Goal: Information Seeking & Learning: Learn about a topic

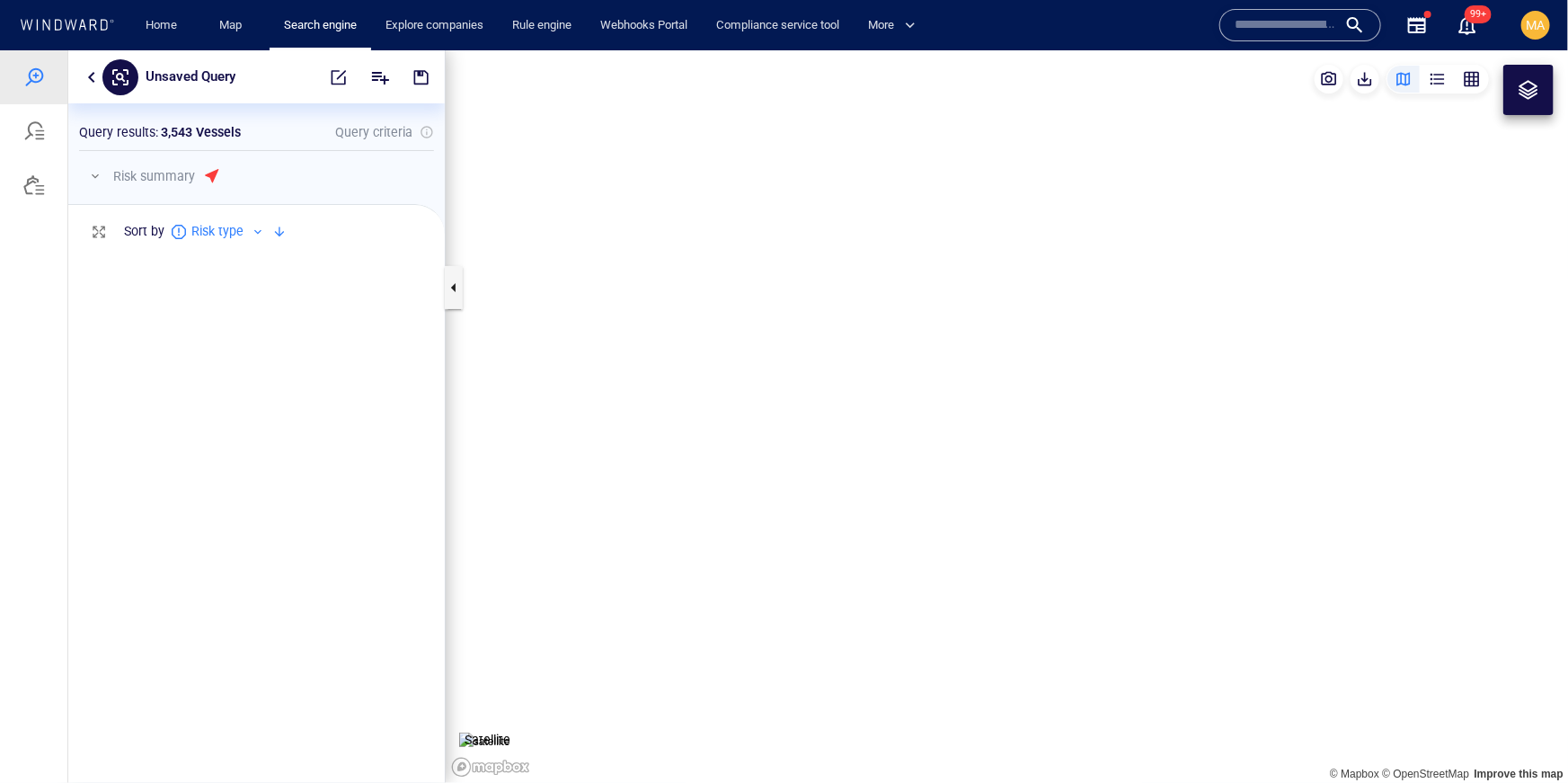
scroll to position [535, 377]
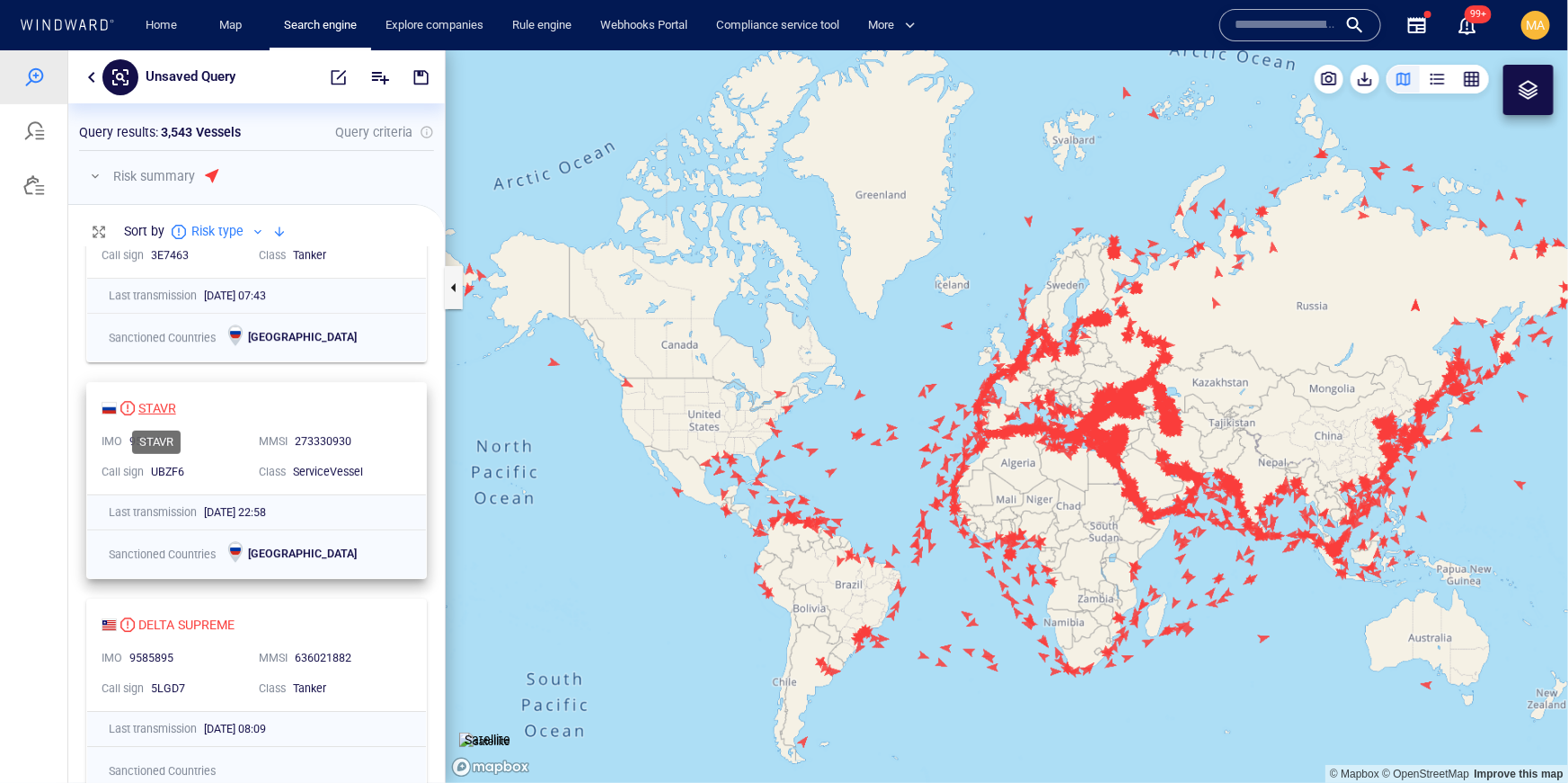
click at [175, 414] on div "STAVR" at bounding box center [157, 407] width 38 height 21
click at [117, 122] on p "Query results :" at bounding box center [117, 131] width 79 height 21
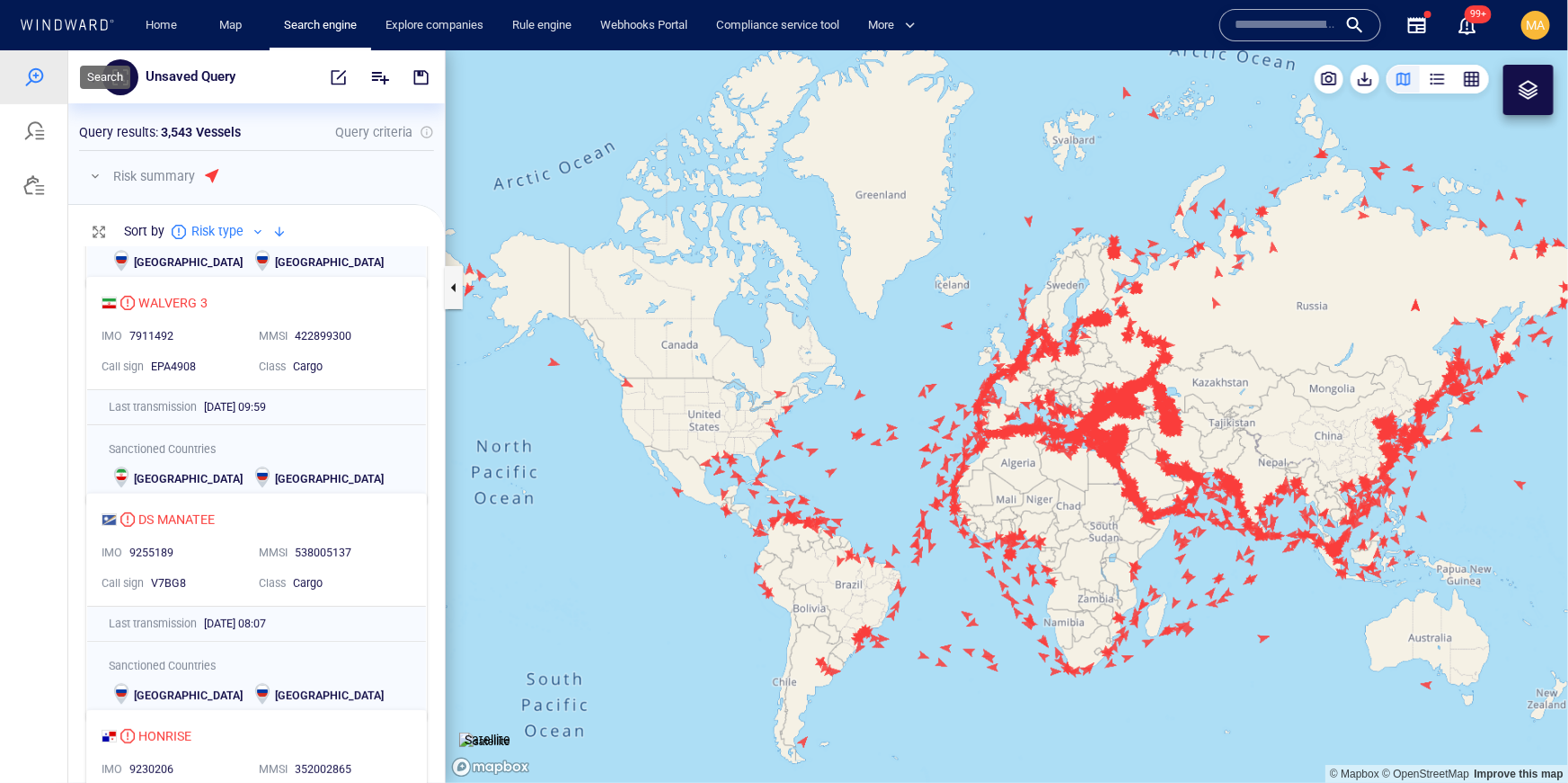
click at [51, 92] on div at bounding box center [33, 77] width 67 height 54
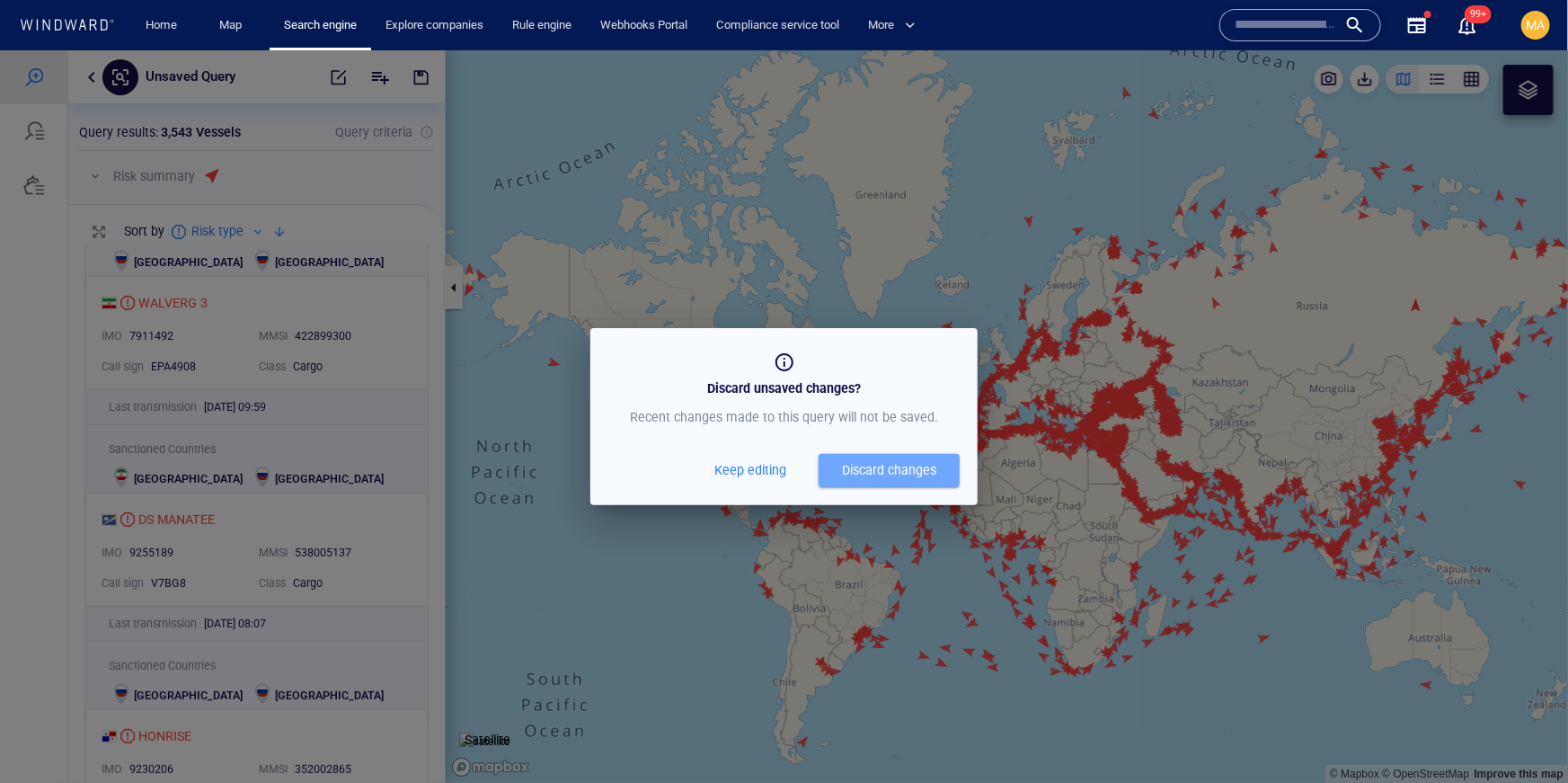
click at [879, 465] on div "Discard changes" at bounding box center [888, 469] width 94 height 22
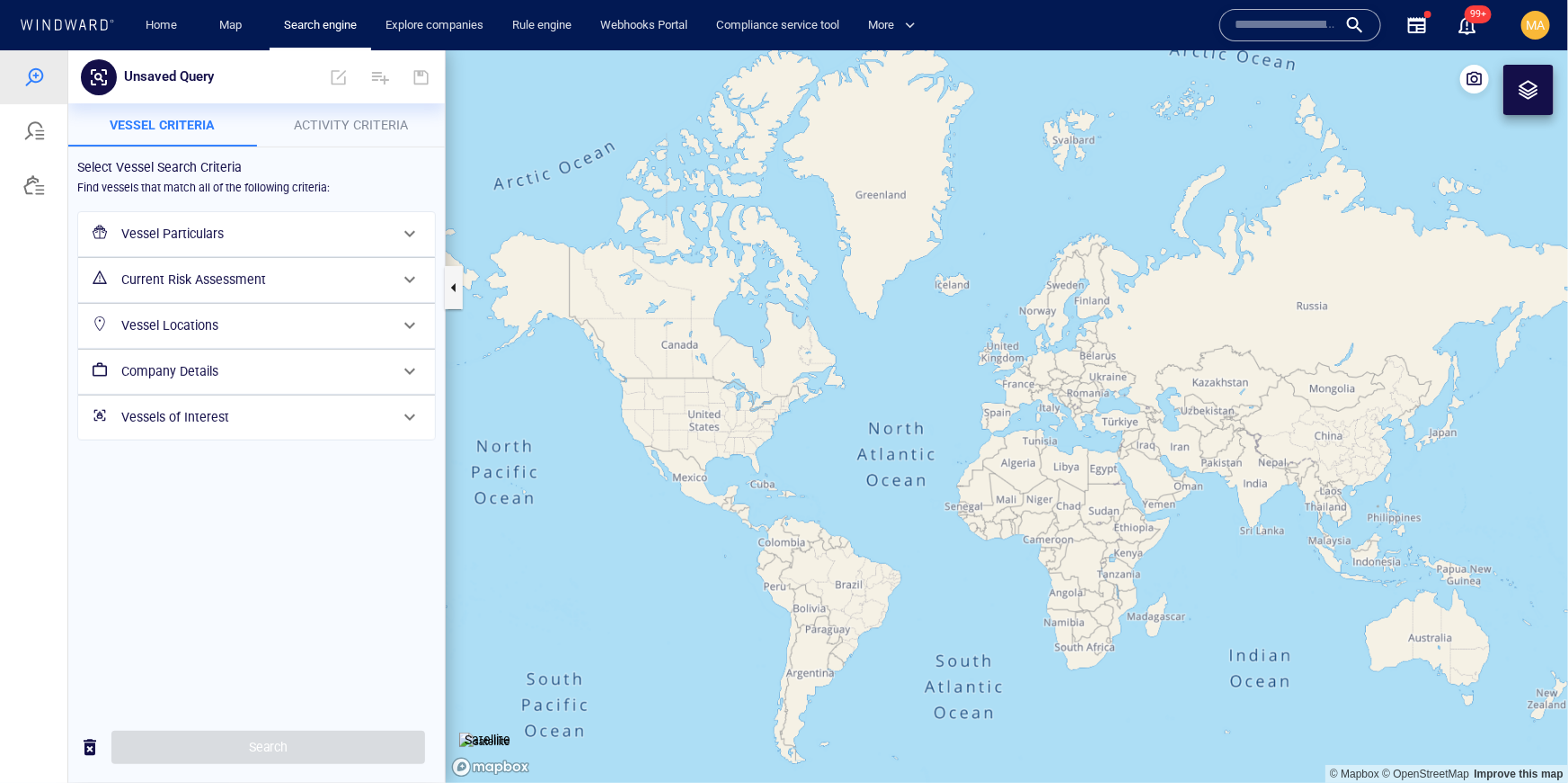
click at [274, 240] on h6 "Vessel Particulars" at bounding box center [254, 233] width 267 height 22
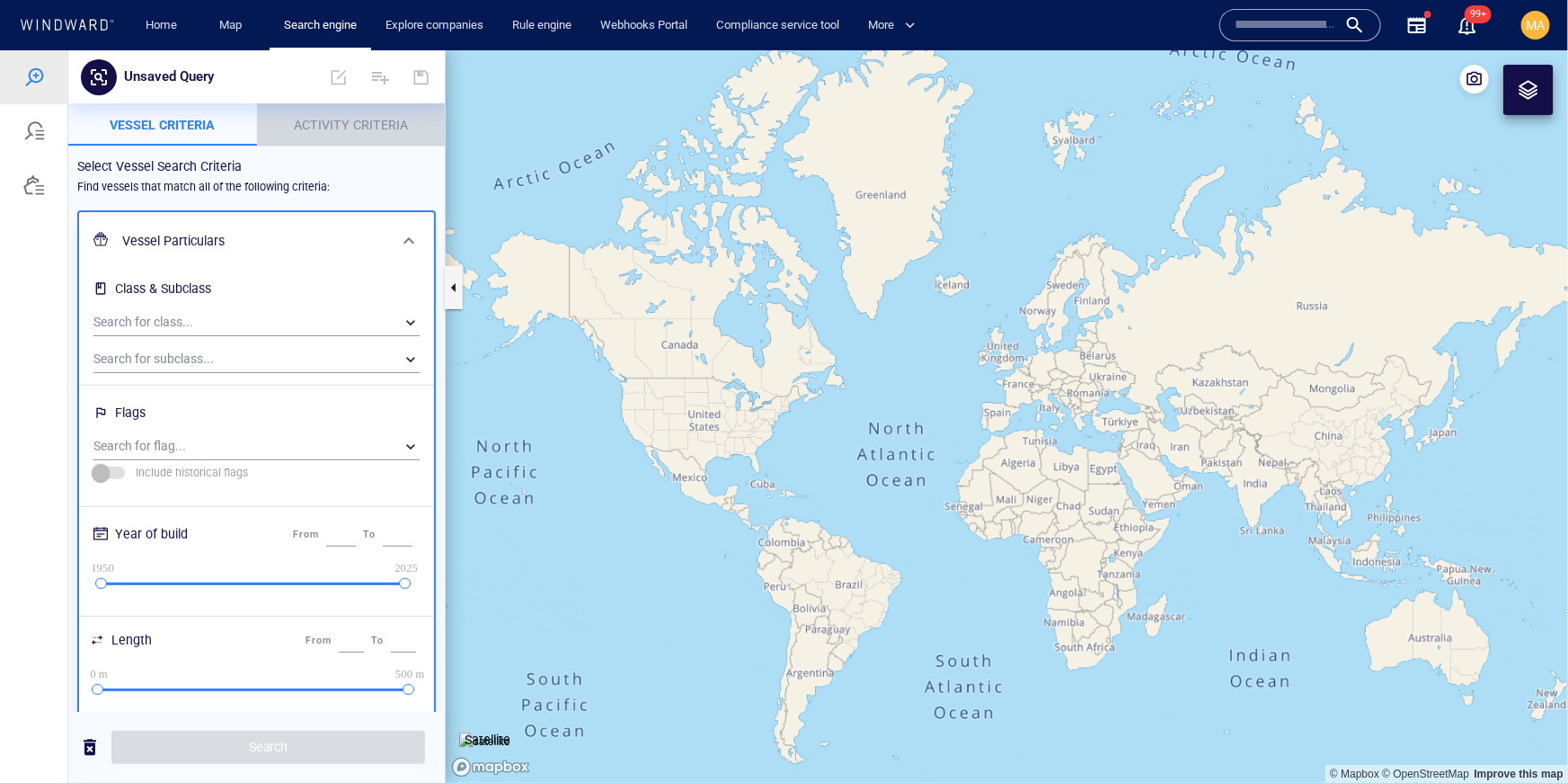
click at [373, 106] on button "Activity Criteria" at bounding box center [351, 124] width 188 height 43
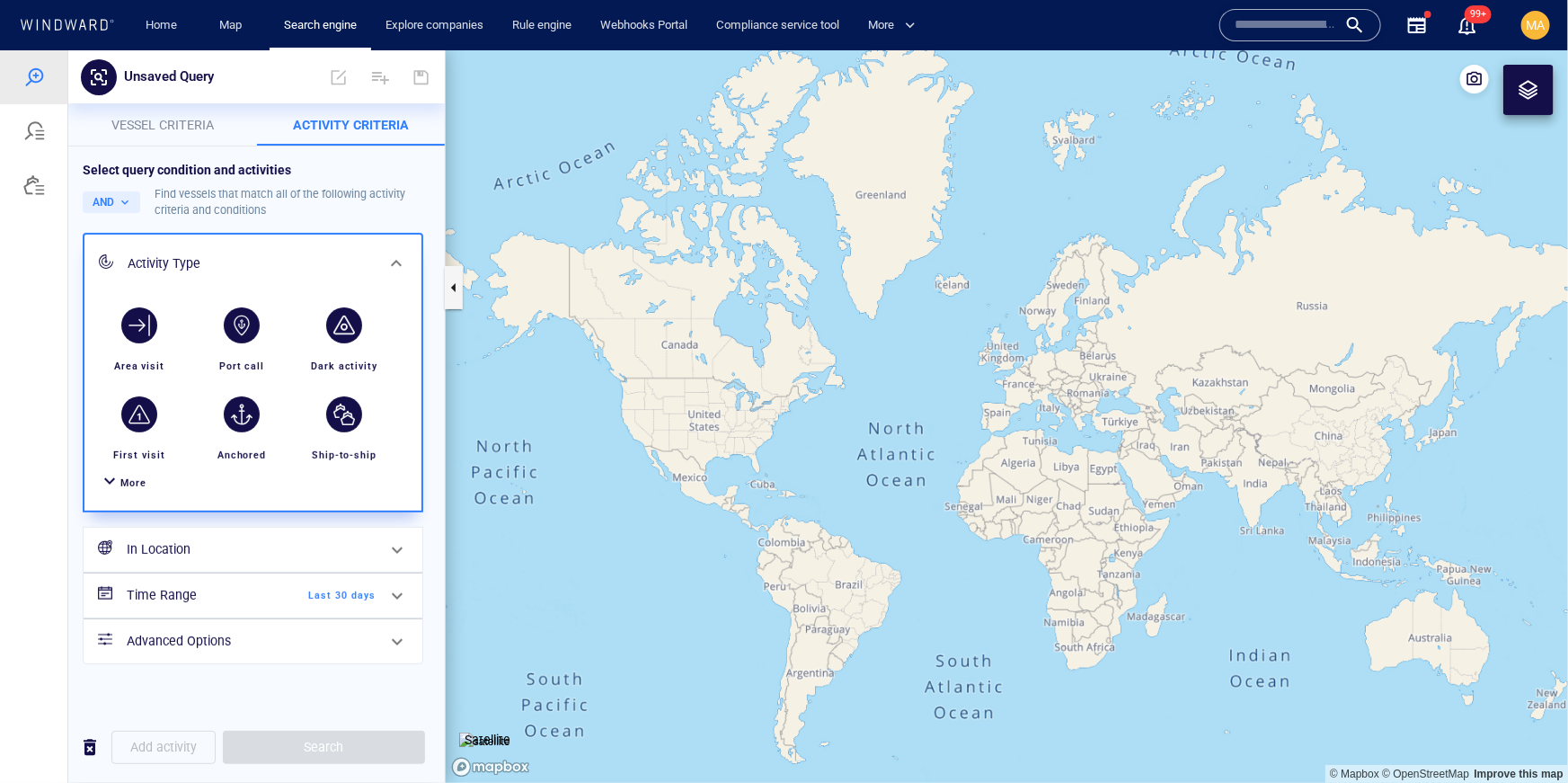
click at [193, 594] on h6 "Time Range" at bounding box center [200, 595] width 146 height 22
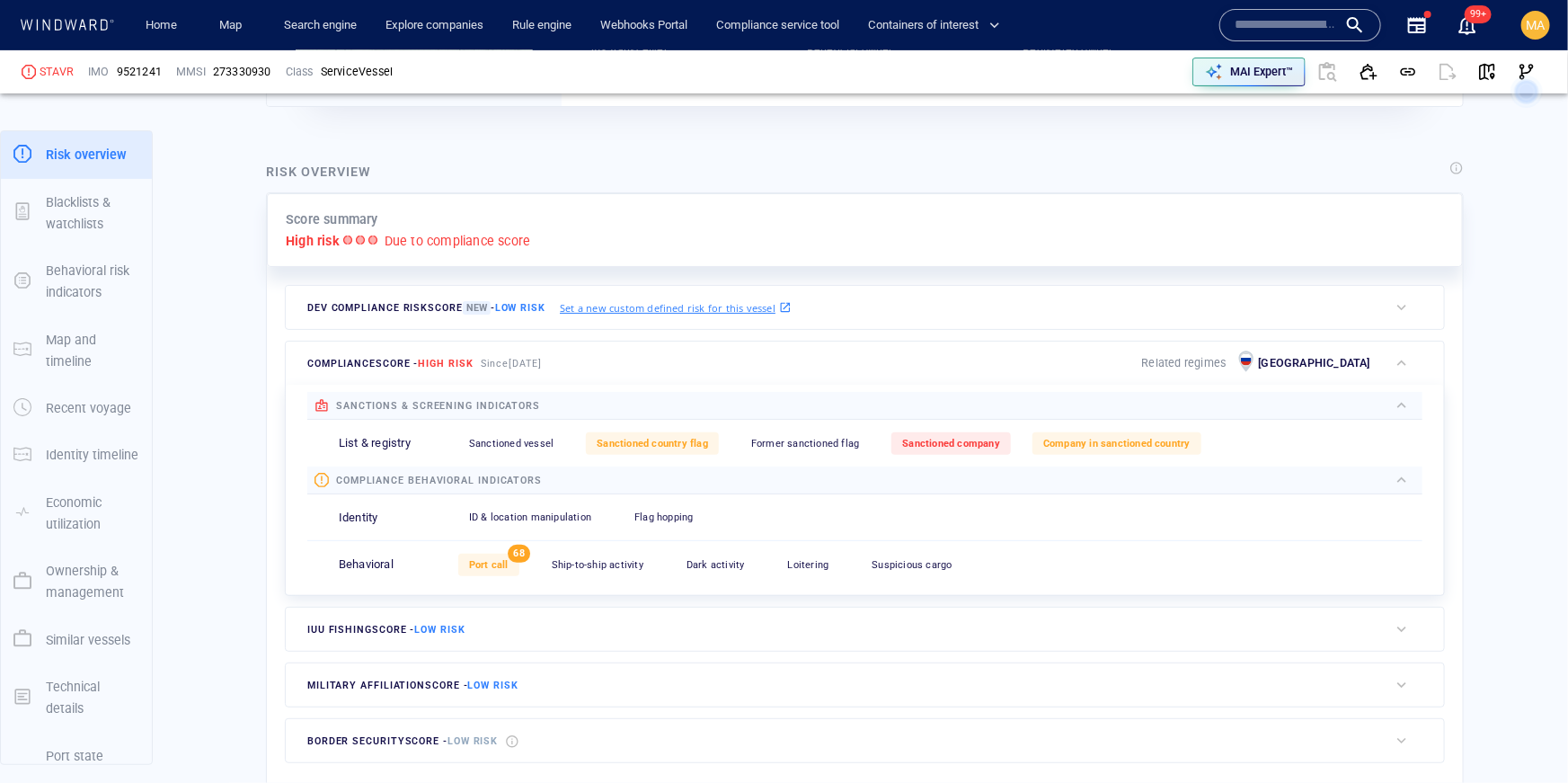
scroll to position [501, 0]
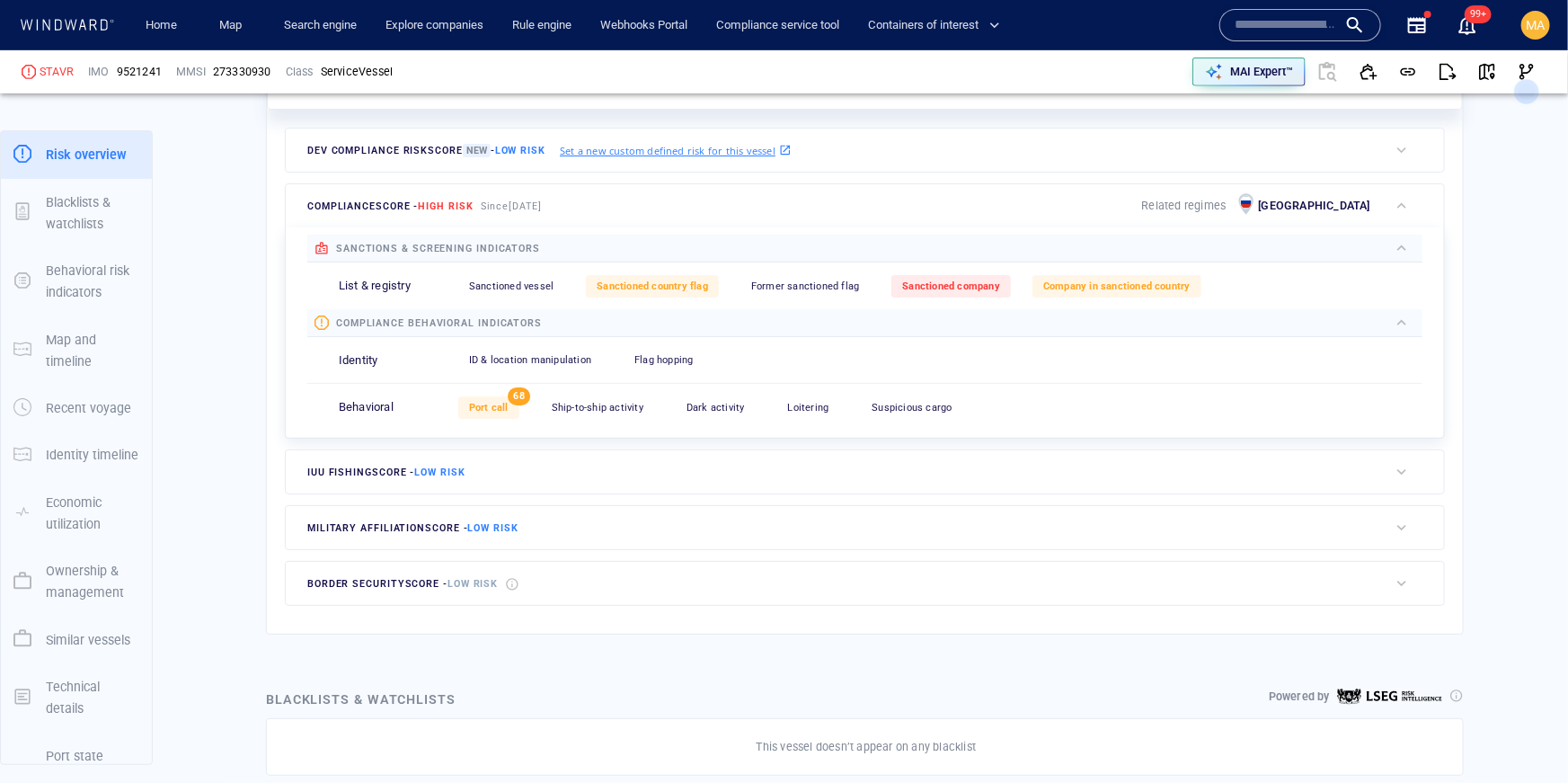
click at [366, 363] on p "Identity" at bounding box center [358, 361] width 40 height 17
click at [508, 355] on span "ID & location manipulation" at bounding box center [530, 360] width 122 height 12
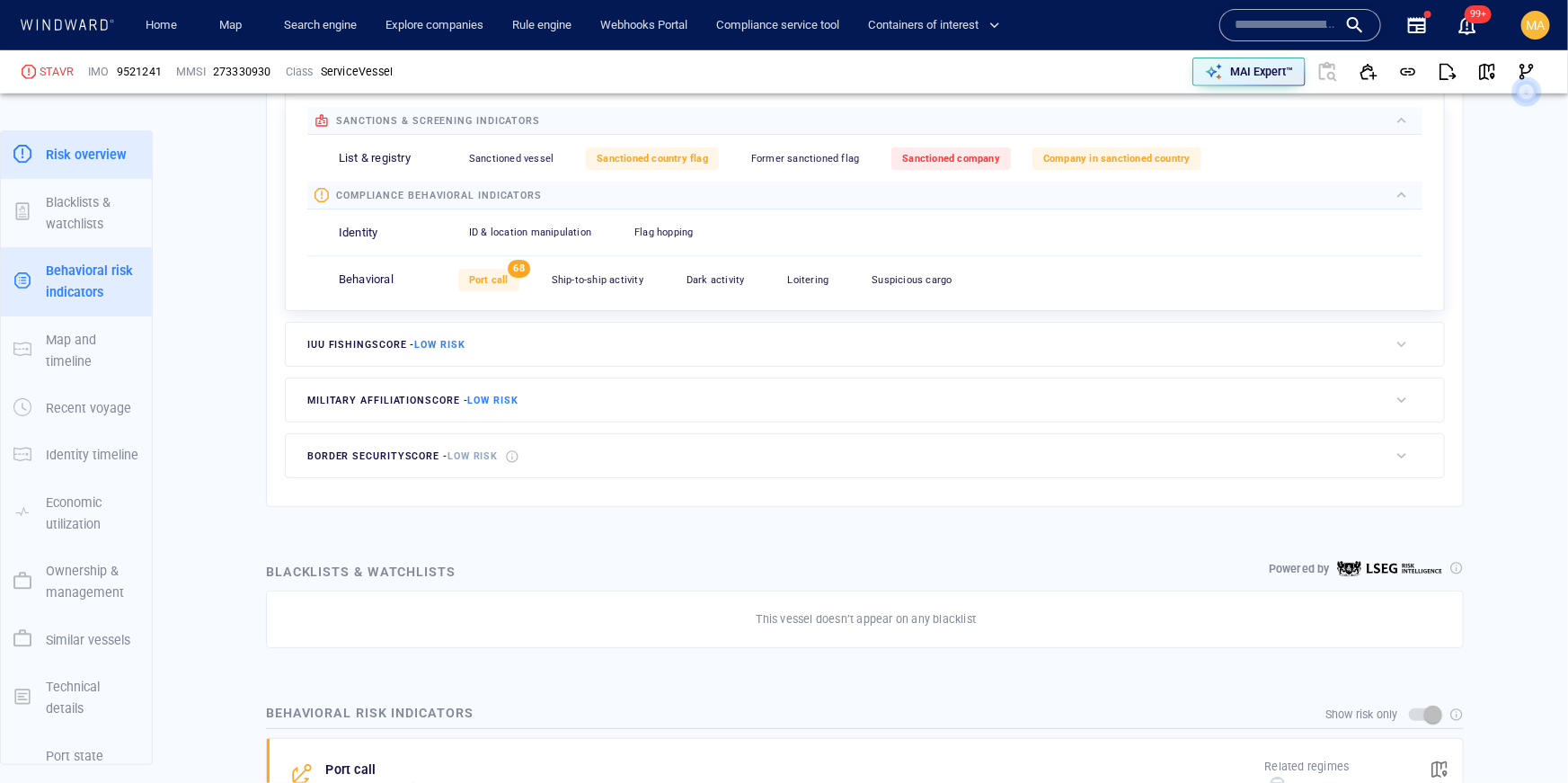
click at [508, 353] on div "Score summary High risk Due to compliance score Dev Compliance risk score New -…" at bounding box center [865, 196] width 1196 height 576
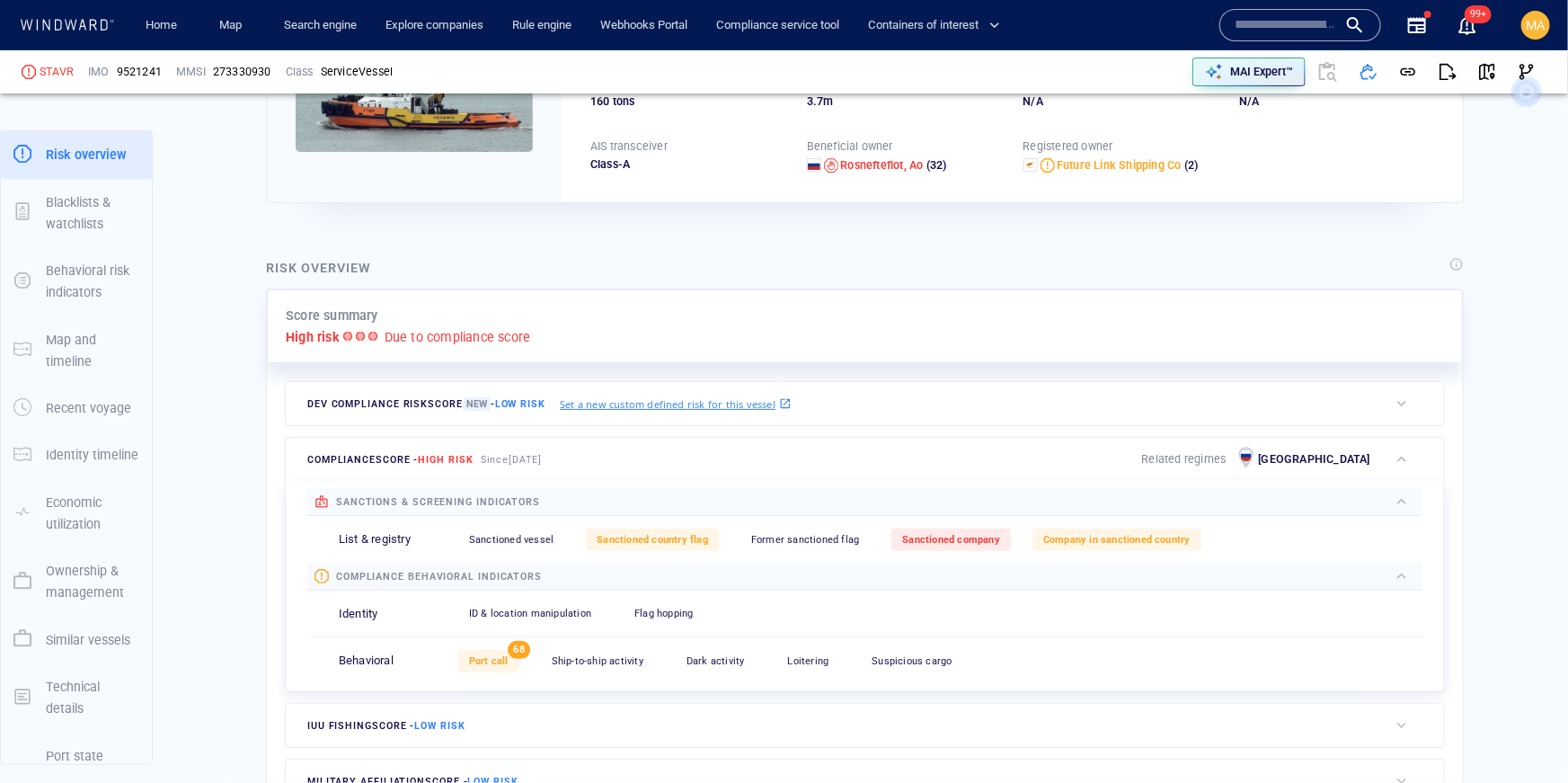
scroll to position [0, 0]
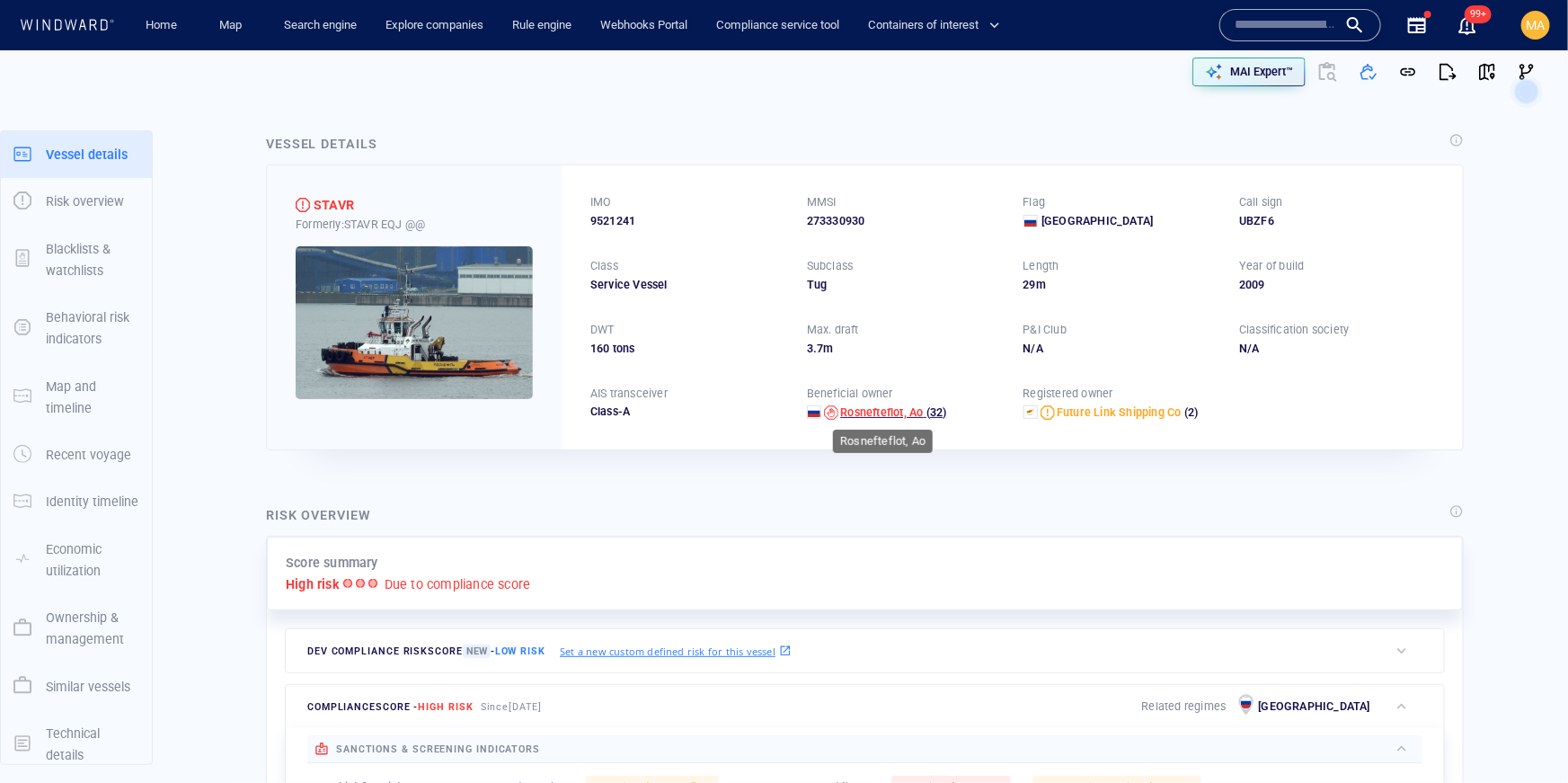
click at [903, 407] on span "Rosnefteflot, Ao" at bounding box center [881, 412] width 83 height 14
click at [1075, 409] on span "Future Link Shipping Co" at bounding box center [1119, 412] width 125 height 14
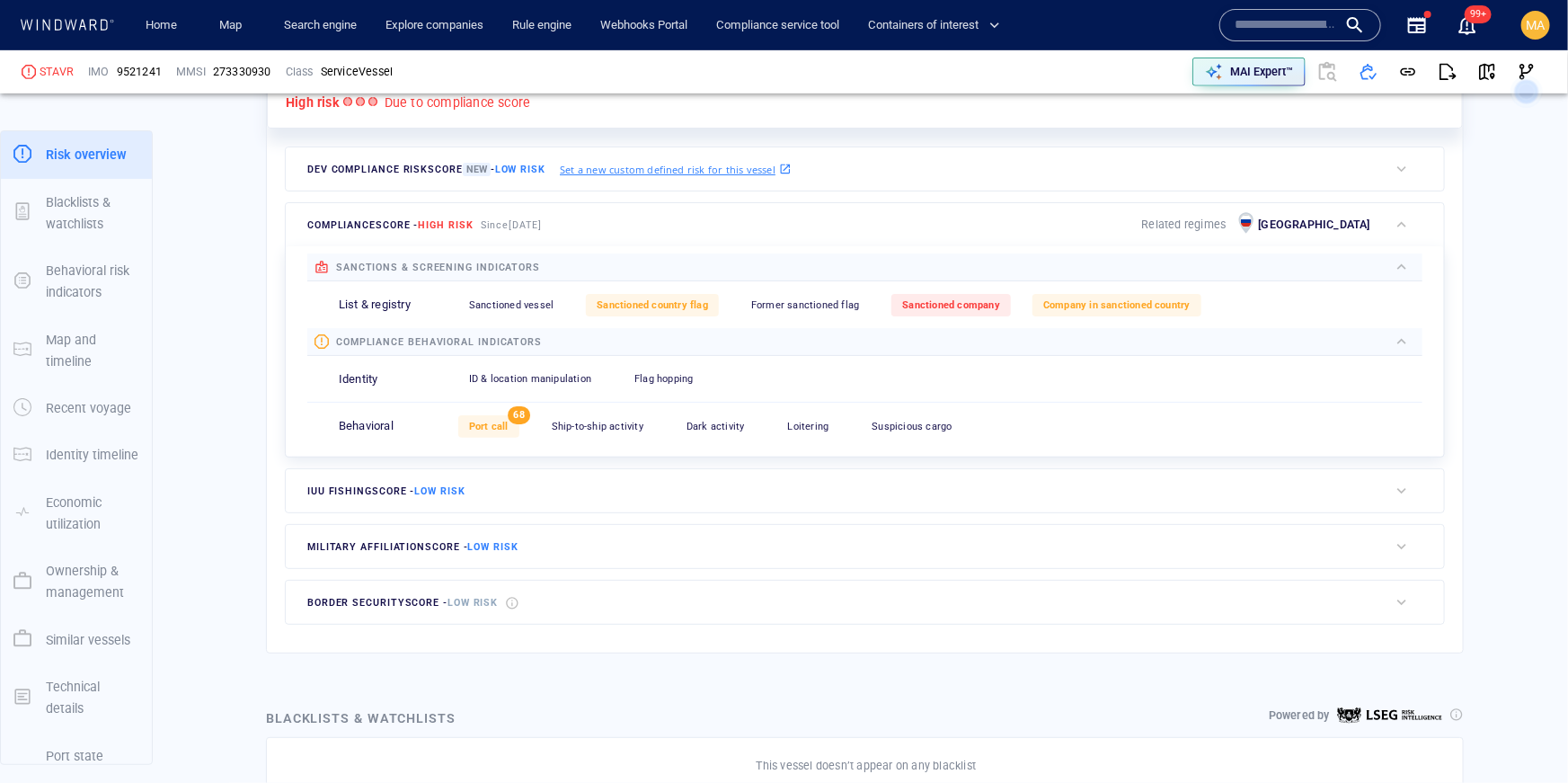
scroll to position [521, 0]
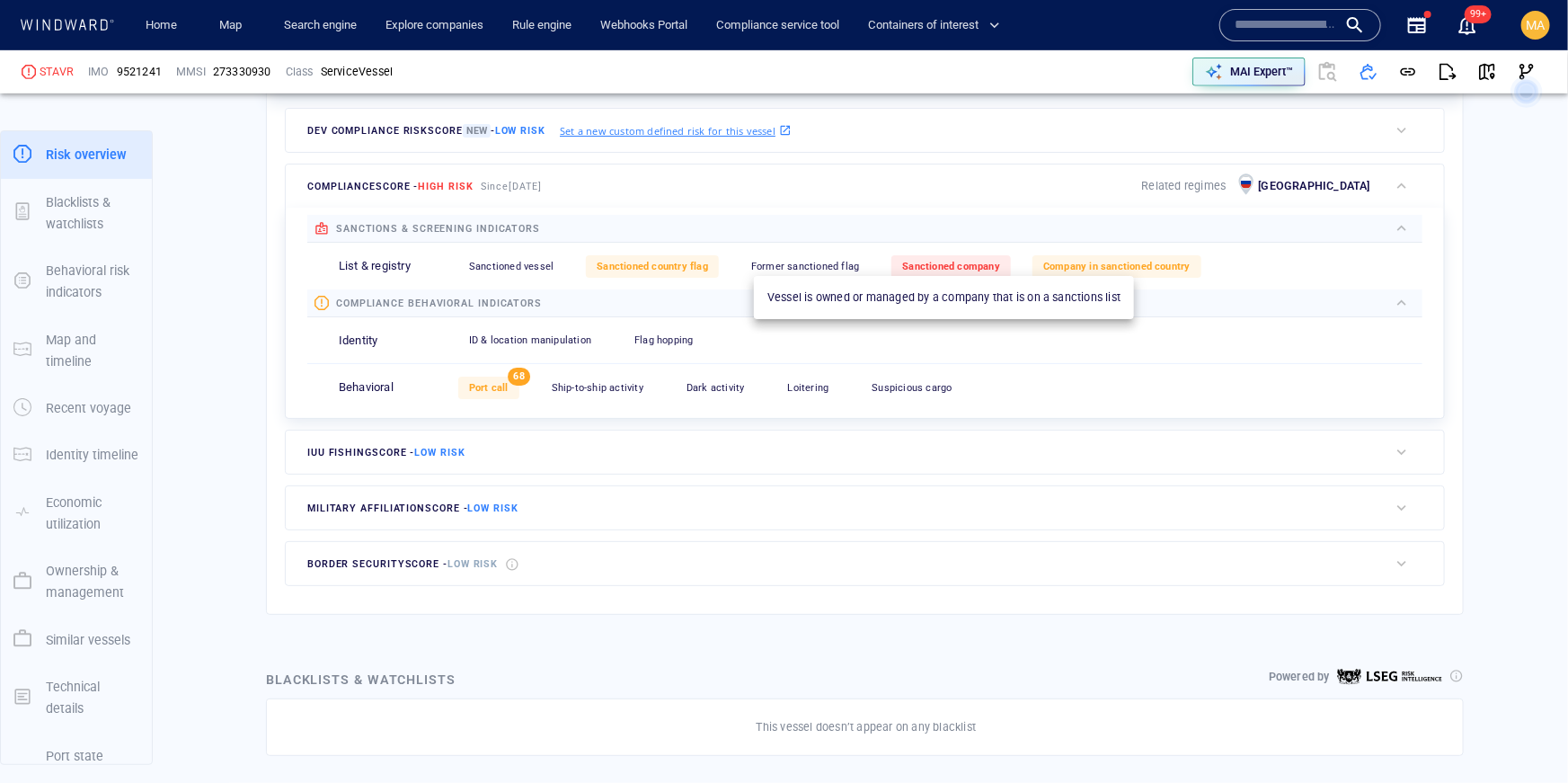
click at [979, 263] on span "Sanctioned company" at bounding box center [951, 266] width 98 height 12
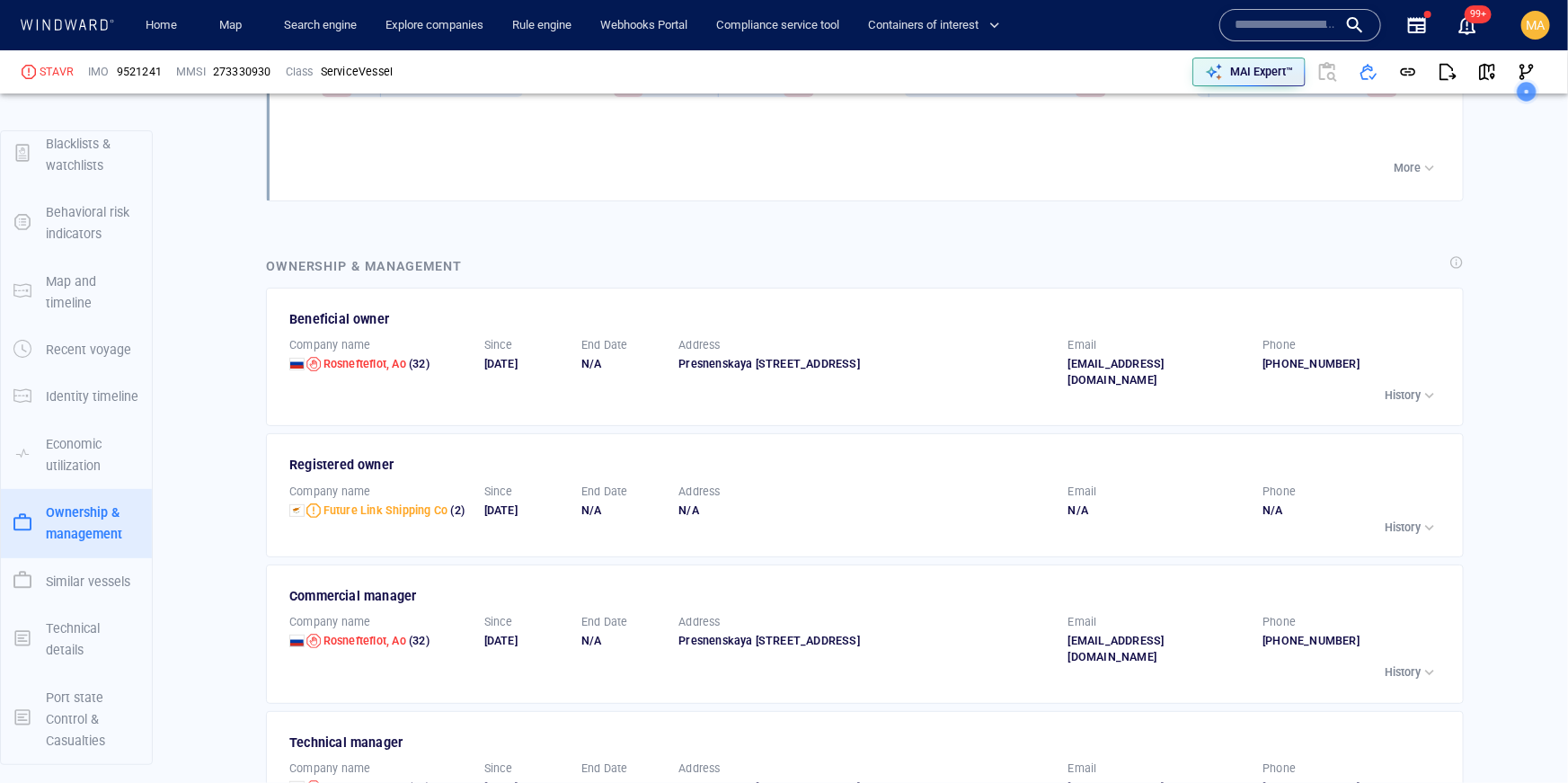
scroll to position [3366, 0]
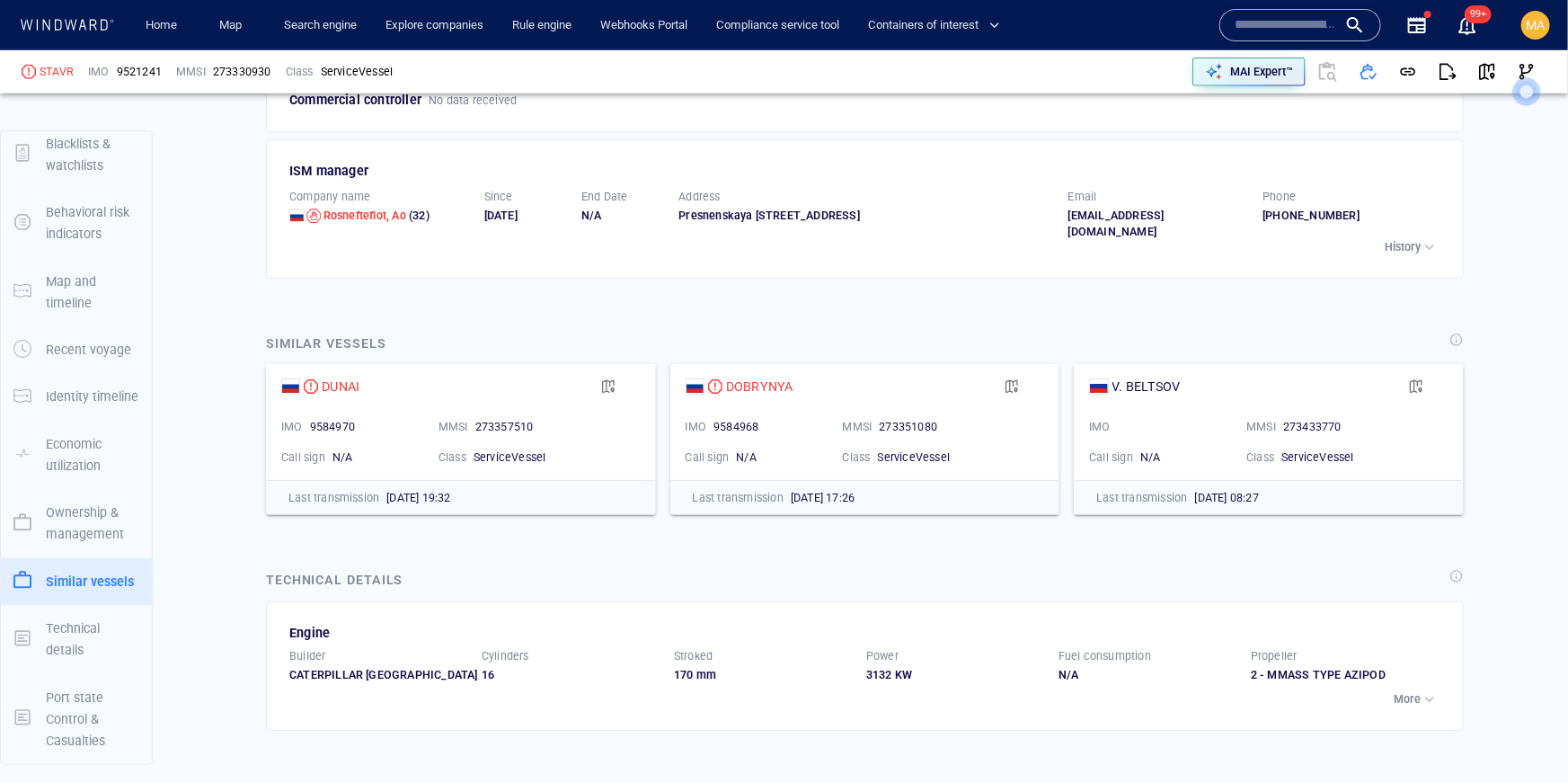
scroll to position [4300, 0]
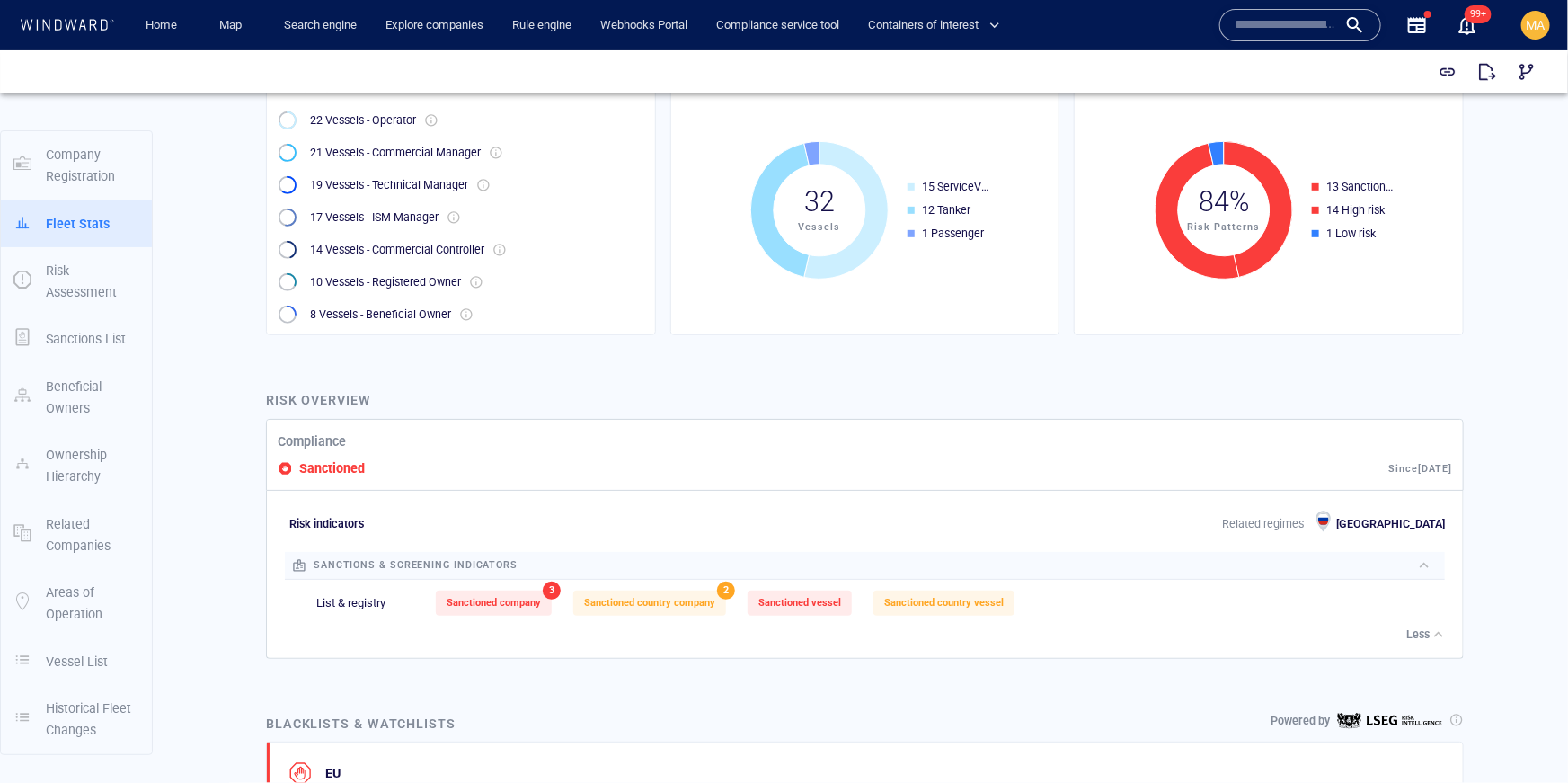
scroll to position [436, 0]
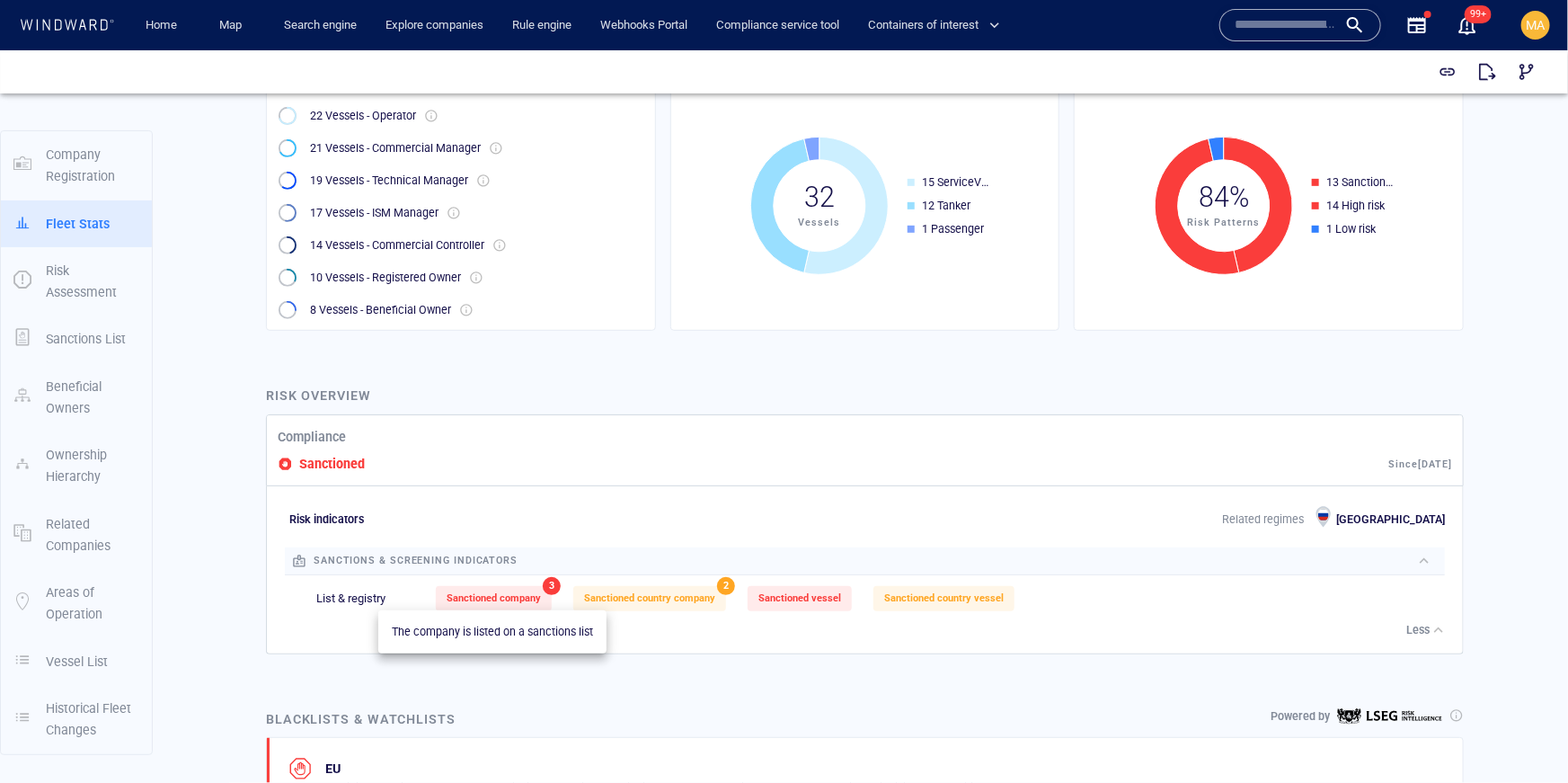
click at [525, 598] on span "Sanctioned company" at bounding box center [493, 597] width 94 height 12
click at [482, 598] on span "Sanctioned company" at bounding box center [493, 597] width 94 height 12
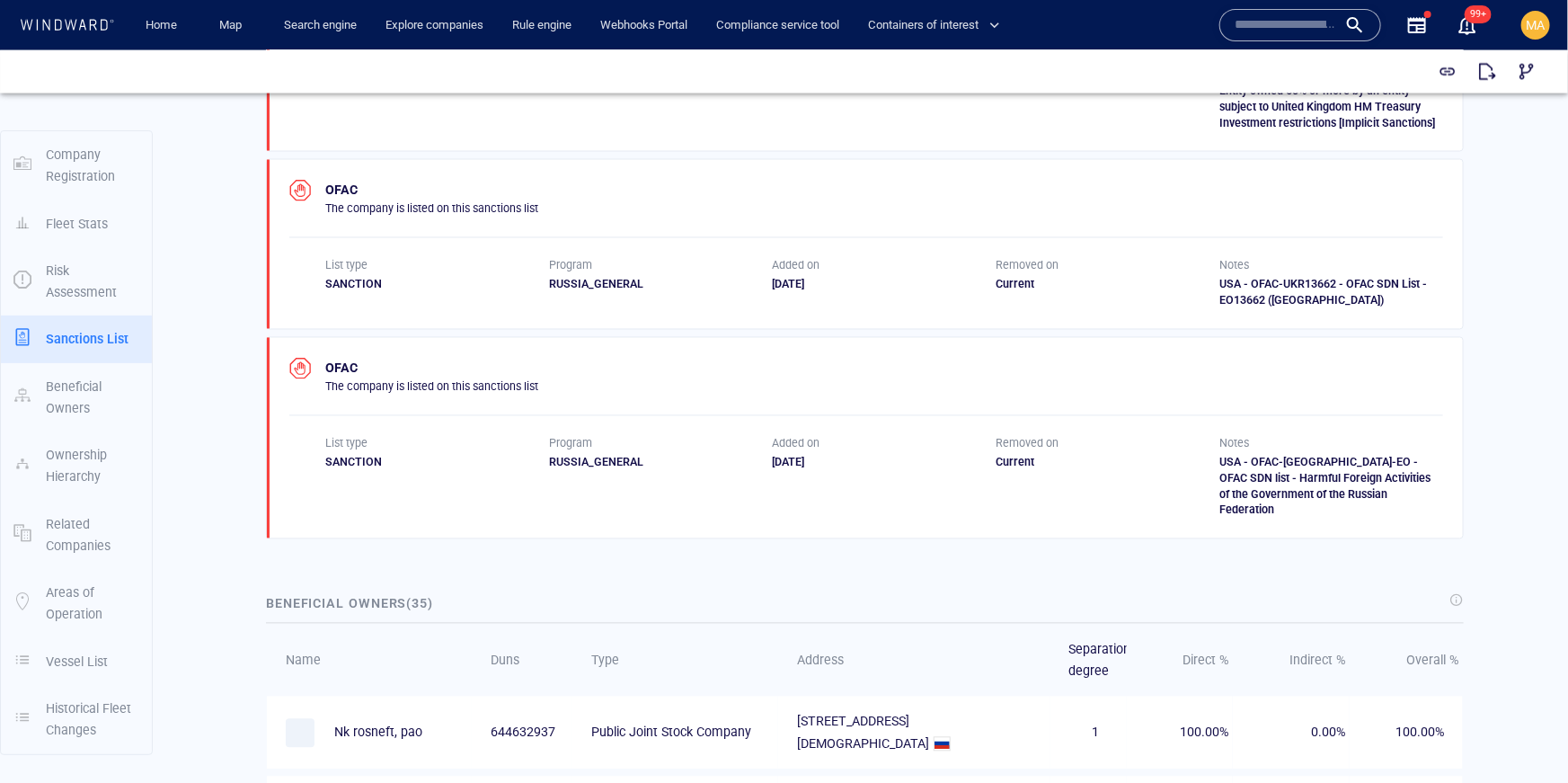
scroll to position [1650, 0]
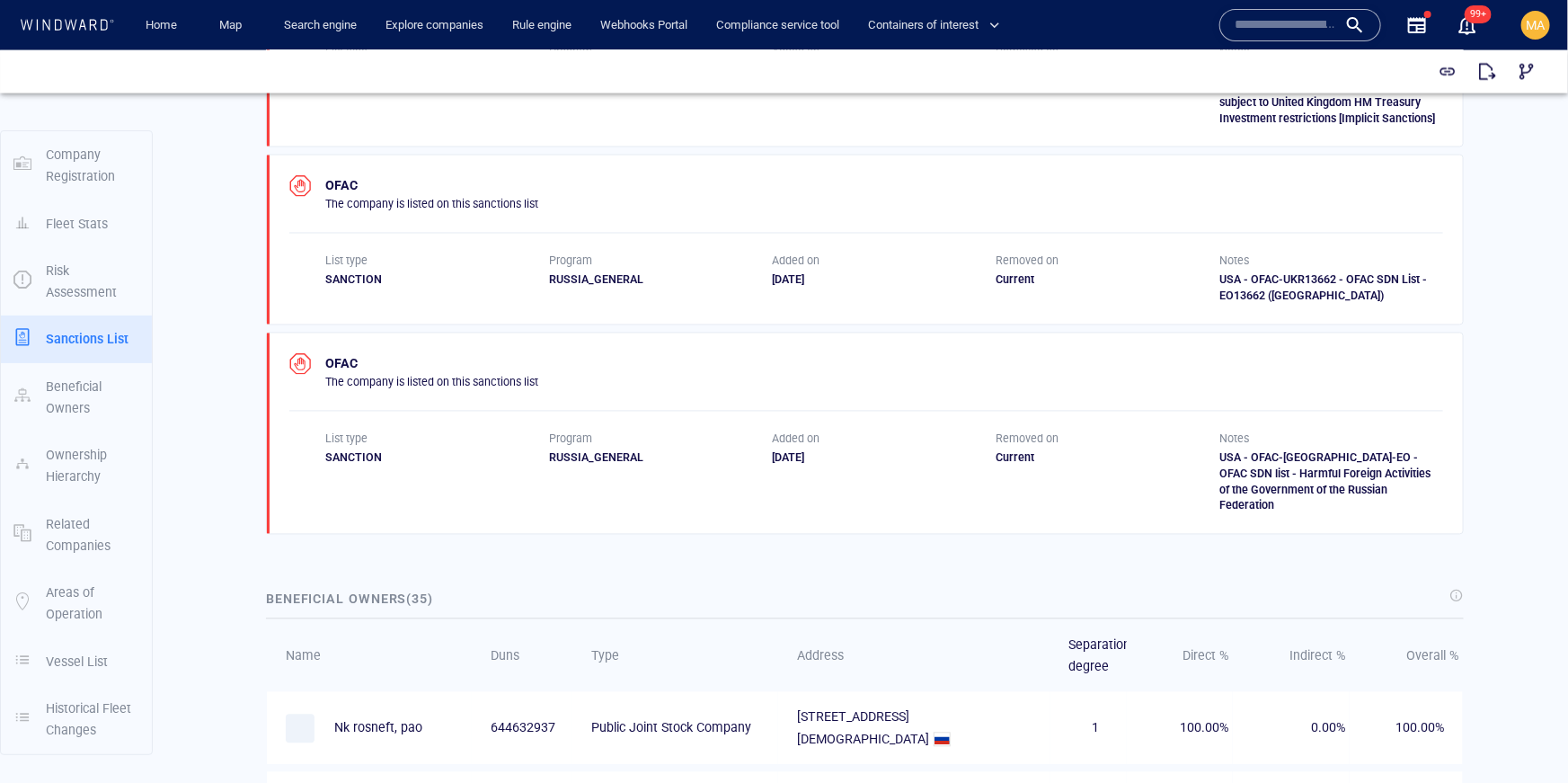
click at [492, 383] on p "The company is listed on this sanctions list" at bounding box center [431, 382] width 213 height 17
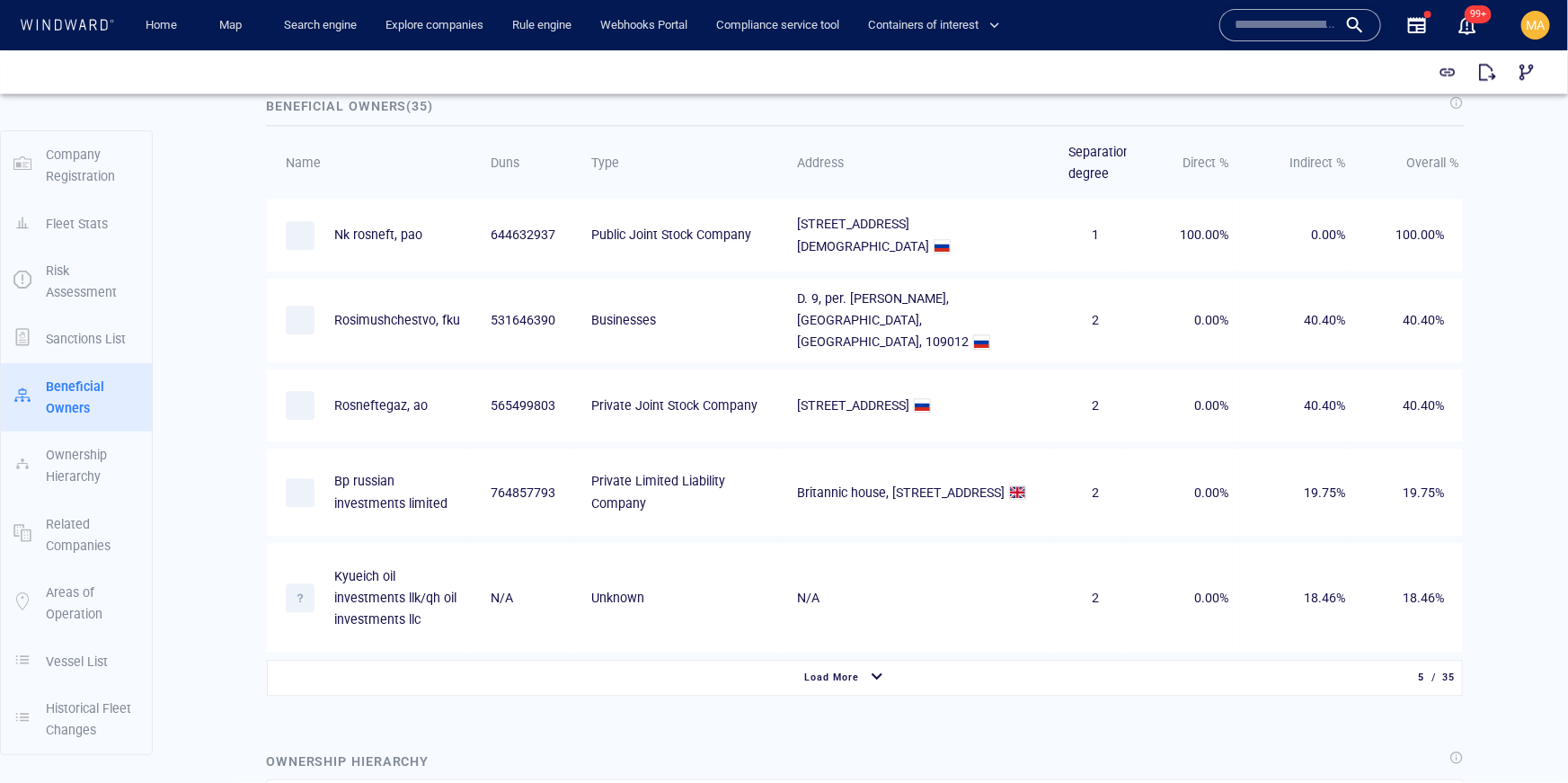
scroll to position [2153, 0]
